Goal: Obtain resource: Download file/media

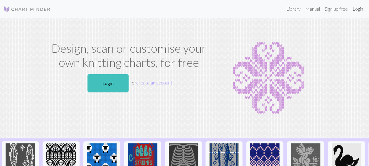
click at [357, 7] on link "Login" at bounding box center [357, 9] width 15 height 12
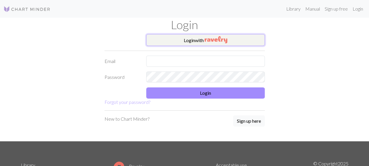
click at [207, 42] on img "button" at bounding box center [216, 39] width 23 height 7
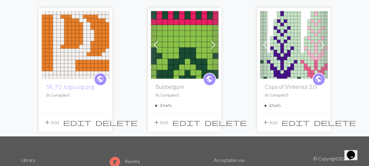
scroll to position [311, 0]
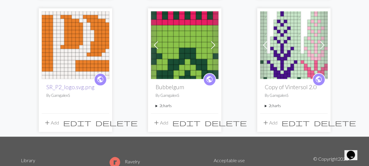
click at [68, 84] on link "SR_P2_logo.svg.png" at bounding box center [70, 86] width 48 height 7
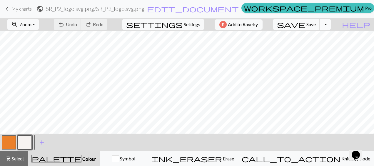
click at [331, 25] on button "Toggle Dropdown" at bounding box center [324, 24] width 11 height 11
click at [317, 46] on button "save_alt Download" at bounding box center [281, 46] width 97 height 9
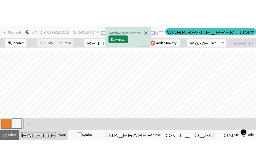
scroll to position [34, 0]
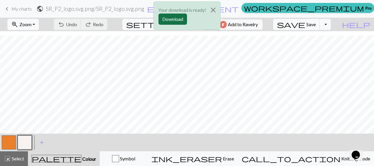
click at [170, 17] on button "Download" at bounding box center [172, 19] width 28 height 11
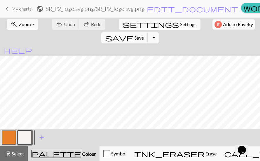
click at [8, 9] on span "keyboard_arrow_left" at bounding box center [7, 9] width 7 height 8
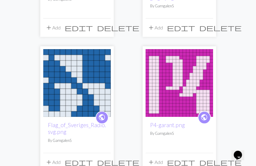
scroll to position [155, 0]
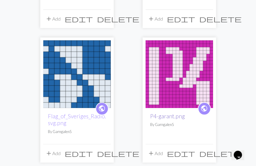
click at [170, 115] on link "P4-garant.png" at bounding box center [167, 116] width 35 height 7
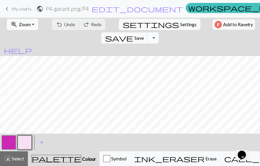
click at [159, 32] on button "Toggle Dropdown" at bounding box center [153, 37] width 11 height 11
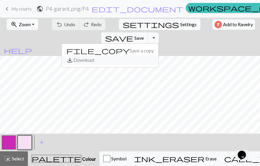
click at [159, 55] on button "save_alt Download" at bounding box center [110, 59] width 97 height 9
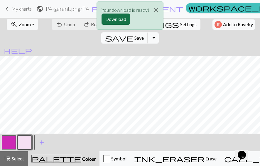
click at [113, 19] on button "Download" at bounding box center [116, 19] width 28 height 11
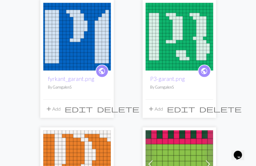
scroll to position [326, 0]
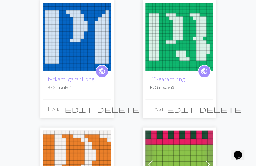
click at [71, 58] on img at bounding box center [77, 37] width 68 height 68
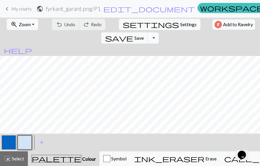
click at [159, 32] on button "Toggle Dropdown" at bounding box center [153, 37] width 11 height 11
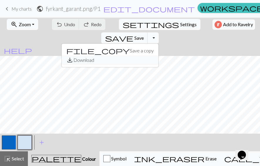
click at [159, 55] on button "save_alt Download" at bounding box center [110, 59] width 97 height 9
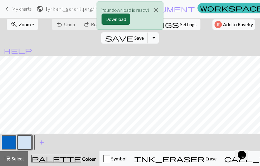
click at [124, 19] on button "Download" at bounding box center [116, 19] width 28 height 11
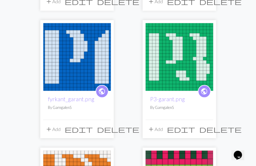
scroll to position [329, 0]
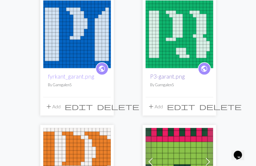
click at [180, 78] on link "P3-garant.png" at bounding box center [167, 76] width 35 height 7
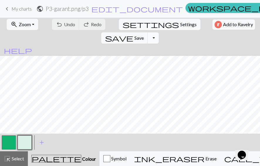
click at [159, 32] on button "Toggle Dropdown" at bounding box center [153, 37] width 11 height 11
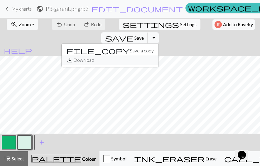
click at [159, 55] on button "save_alt Download" at bounding box center [110, 59] width 97 height 9
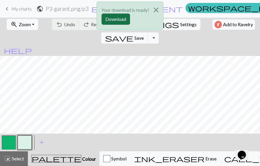
click at [115, 18] on button "Download" at bounding box center [116, 19] width 28 height 11
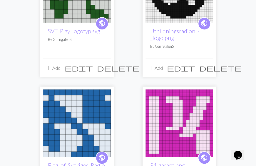
scroll to position [120, 0]
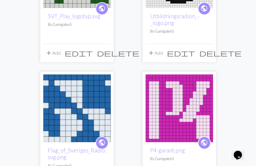
click at [96, 104] on img at bounding box center [77, 108] width 68 height 68
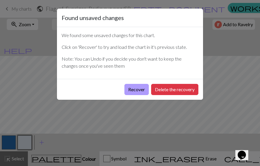
click at [133, 91] on button "Recover" at bounding box center [137, 89] width 24 height 11
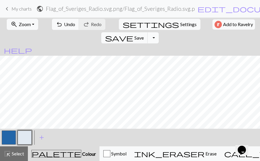
click at [159, 32] on button "Toggle Dropdown" at bounding box center [153, 37] width 11 height 11
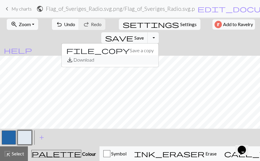
click at [159, 55] on button "save_alt Download" at bounding box center [110, 59] width 97 height 9
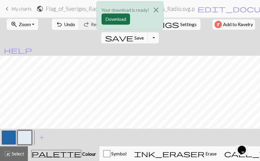
click at [125, 16] on button "Download" at bounding box center [116, 19] width 28 height 11
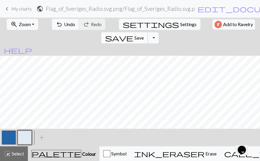
click at [144, 35] on span "Save" at bounding box center [139, 38] width 9 height 6
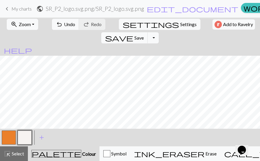
click at [18, 10] on span "My charts" at bounding box center [21, 9] width 20 height 6
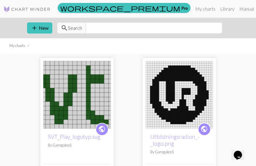
scroll to position [28, 0]
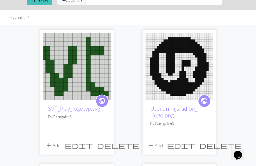
click at [184, 80] on img at bounding box center [179, 67] width 68 height 68
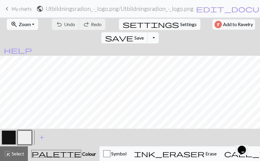
click at [159, 32] on button "Toggle Dropdown" at bounding box center [153, 37] width 11 height 11
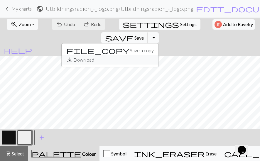
click at [159, 55] on button "save_alt Download" at bounding box center [110, 59] width 97 height 9
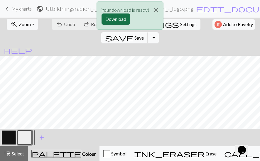
click at [105, 19] on button "Download" at bounding box center [116, 19] width 28 height 11
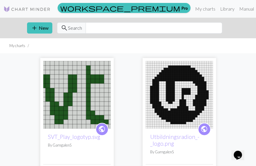
click at [64, 74] on img at bounding box center [77, 95] width 68 height 68
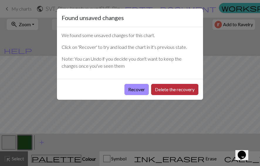
click at [170, 86] on button "Delete the recovery" at bounding box center [174, 89] width 47 height 11
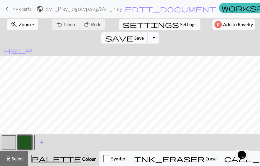
click at [159, 32] on button "Toggle Dropdown" at bounding box center [153, 37] width 11 height 11
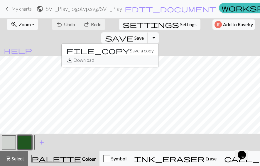
click at [159, 55] on button "save_alt Download" at bounding box center [110, 59] width 97 height 9
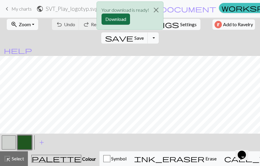
click at [115, 14] on button "Download" at bounding box center [116, 19] width 28 height 11
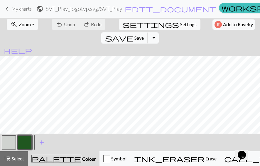
click at [16, 7] on span "My charts" at bounding box center [21, 9] width 20 height 6
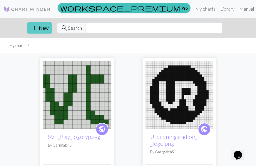
click at [39, 27] on button "add New" at bounding box center [39, 27] width 25 height 11
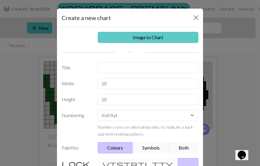
click at [153, 35] on link "Image to Chart" at bounding box center [148, 37] width 101 height 11
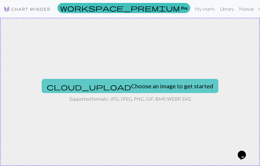
click at [147, 85] on button "cloud_upload Choose an image to get started" at bounding box center [130, 86] width 177 height 14
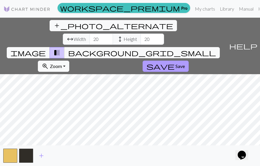
click at [175, 62] on span "save" at bounding box center [161, 66] width 28 height 8
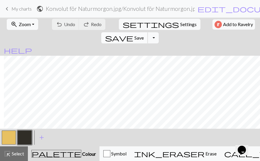
scroll to position [106, 4]
click at [9, 137] on button "button" at bounding box center [9, 138] width 14 height 14
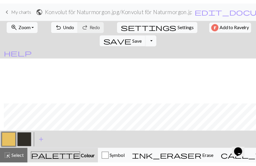
scroll to position [0, 4]
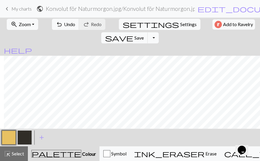
click at [21, 140] on button "button" at bounding box center [25, 138] width 14 height 14
click at [159, 32] on button "Toggle Dropdown" at bounding box center [153, 37] width 11 height 11
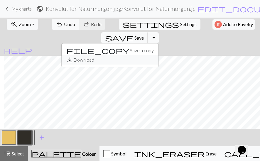
click at [159, 55] on button "save_alt Download" at bounding box center [110, 59] width 97 height 9
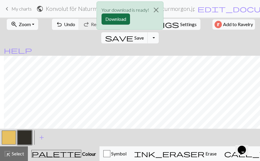
click at [116, 20] on button "Download" at bounding box center [116, 19] width 28 height 11
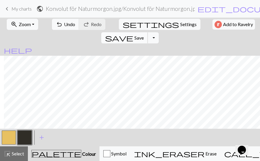
click at [144, 35] on span "Save" at bounding box center [139, 38] width 9 height 6
click at [17, 9] on span "My charts" at bounding box center [21, 9] width 20 height 6
